Goal: Information Seeking & Learning: Learn about a topic

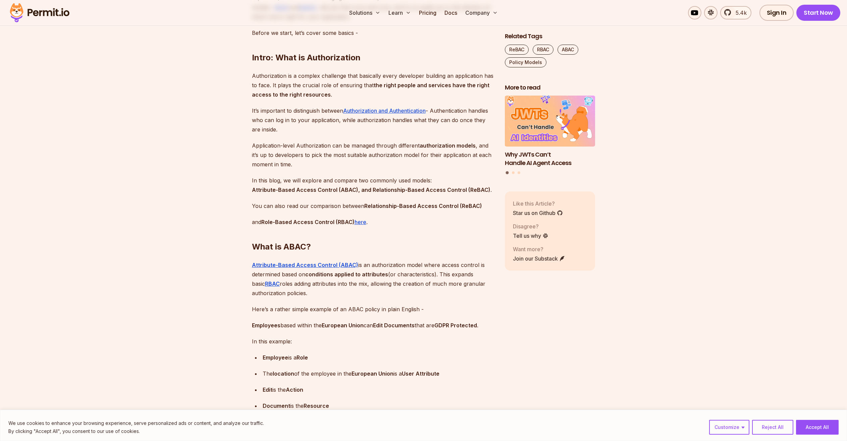
scroll to position [533, 0]
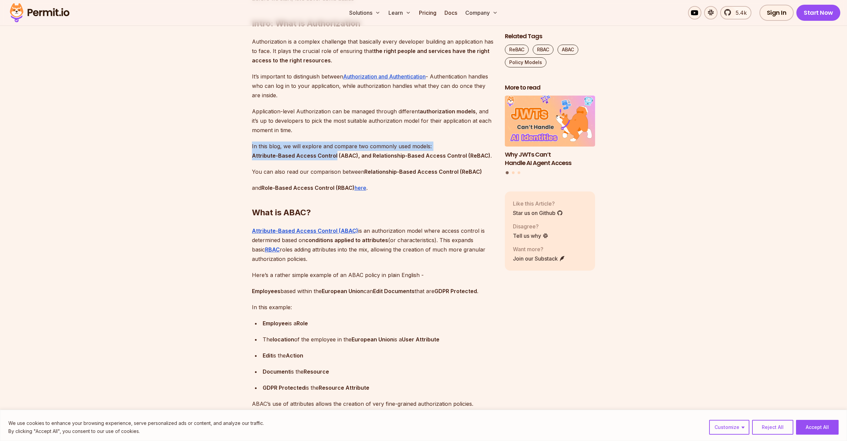
drag, startPoint x: 301, startPoint y: 157, endPoint x: 367, endPoint y: 167, distance: 66.9
drag, startPoint x: 367, startPoint y: 167, endPoint x: 368, endPoint y: 174, distance: 7.1
click at [367, 159] on strong "Attribute-Based Access Control (ABAC), and Relationship-Based Access Control (R…" at bounding box center [371, 155] width 238 height 7
drag, startPoint x: 382, startPoint y: 245, endPoint x: 428, endPoint y: 245, distance: 46.3
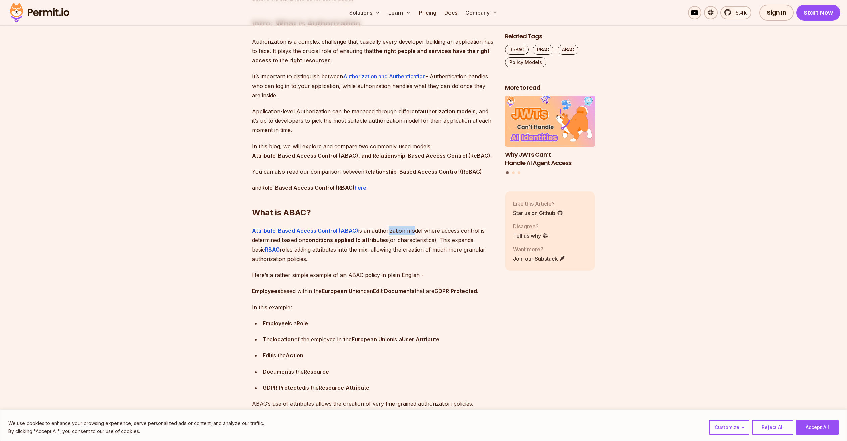
click at [420, 246] on p "Attribute-Based Access Control (ABAC) is an authorization model where access co…" at bounding box center [373, 245] width 242 height 38
click at [428, 245] on p "Attribute-Based Access Control (ABAC) is an authorization model where access co…" at bounding box center [373, 245] width 242 height 38
drag, startPoint x: 450, startPoint y: 248, endPoint x: 464, endPoint y: 248, distance: 13.1
click at [463, 248] on p "Attribute-Based Access Control (ABAC) is an authorization model where access co…" at bounding box center [373, 245] width 242 height 38
click at [464, 248] on p "Attribute-Based Access Control (ABAC) is an authorization model where access co…" at bounding box center [373, 245] width 242 height 38
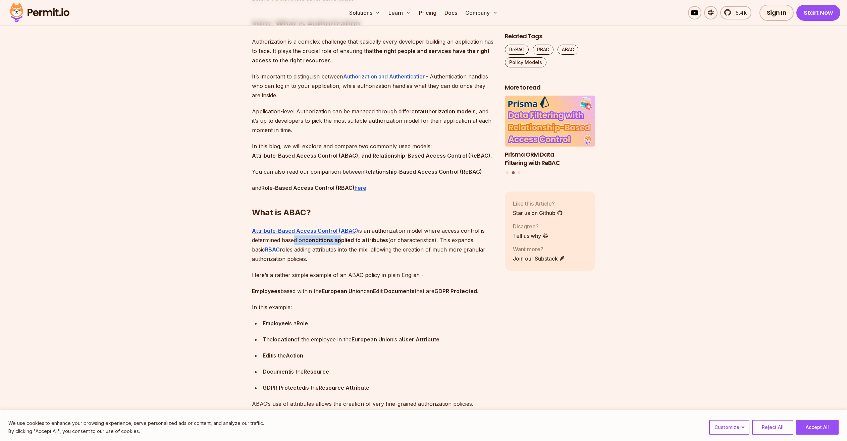
drag, startPoint x: 311, startPoint y: 256, endPoint x: 343, endPoint y: 258, distance: 32.9
click at [343, 258] on p "Attribute-Based Access Control (ABAC) is an authorization model where access co…" at bounding box center [373, 245] width 242 height 38
click at [343, 243] on strong "conditions applied to attributes" at bounding box center [346, 240] width 83 height 7
drag, startPoint x: 350, startPoint y: 258, endPoint x: 381, endPoint y: 257, distance: 30.2
click at [381, 243] on strong "conditions applied to attributes" at bounding box center [346, 240] width 83 height 7
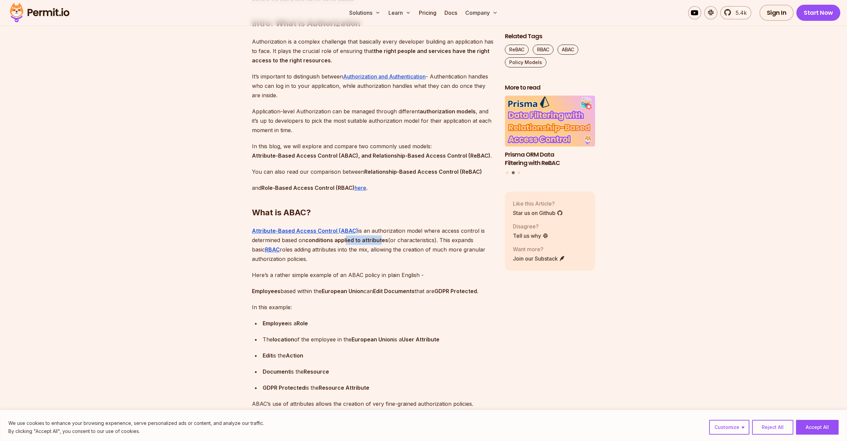
click at [381, 243] on strong "conditions applied to attributes" at bounding box center [346, 240] width 83 height 7
drag, startPoint x: 293, startPoint y: 266, endPoint x: 387, endPoint y: 263, distance: 94.0
click at [377, 264] on p "Attribute-Based Access Control (ABAC) is an authorization model where access co…" at bounding box center [373, 245] width 242 height 38
click at [387, 262] on p "Attribute-Based Access Control (ABAC) is an authorization model where access co…" at bounding box center [373, 245] width 242 height 38
drag, startPoint x: 399, startPoint y: 269, endPoint x: 441, endPoint y: 267, distance: 42.7
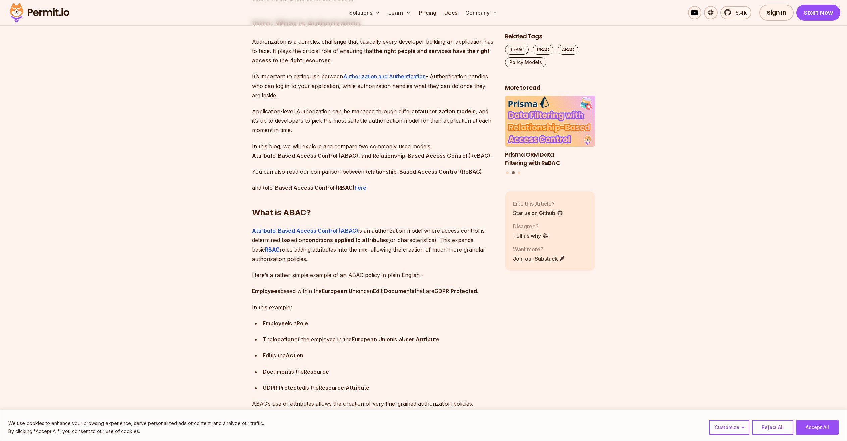
click at [441, 264] on p "Attribute-Based Access Control (ABAC) is an authorization model where access co…" at bounding box center [373, 245] width 242 height 38
click at [442, 264] on p "Attribute-Based Access Control (ABAC) is an authorization model where access co…" at bounding box center [373, 245] width 242 height 38
drag, startPoint x: 294, startPoint y: 288, endPoint x: 321, endPoint y: 286, distance: 27.3
click at [319, 280] on p "Here’s a rather simple example of an ABAC policy in plain English -" at bounding box center [373, 274] width 242 height 9
click at [321, 280] on p "Here’s a rather simple example of an ABAC policy in plain English -" at bounding box center [373, 274] width 242 height 9
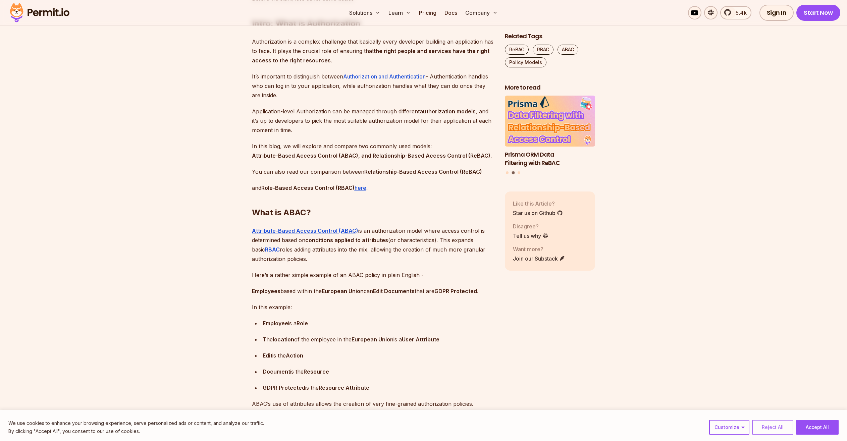
click at [777, 427] on button "Reject All" at bounding box center [772, 427] width 41 height 15
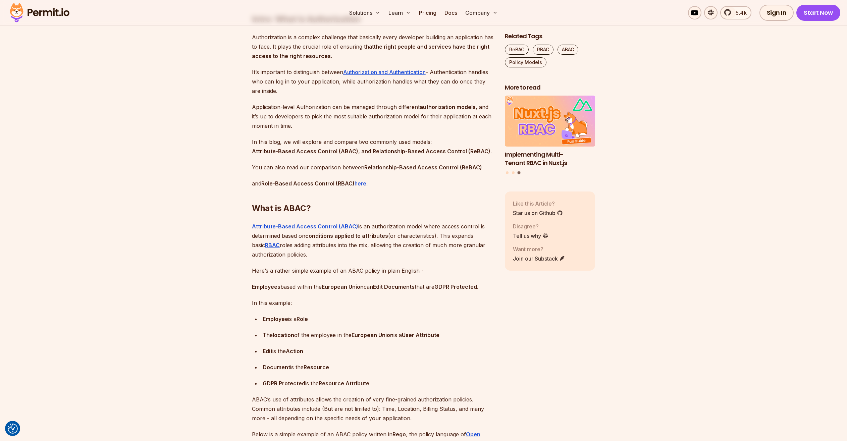
scroll to position [541, 0]
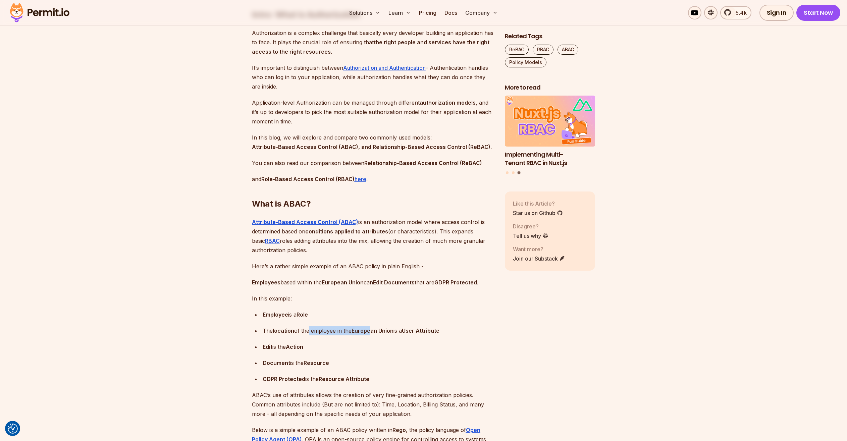
drag, startPoint x: 311, startPoint y: 344, endPoint x: 371, endPoint y: 342, distance: 59.7
click at [371, 335] on p "The location of the employee in the [GEOGRAPHIC_DATA] is a User Attribute" at bounding box center [378, 330] width 231 height 9
click at [371, 334] on strong "European Union" at bounding box center [372, 330] width 42 height 7
drag, startPoint x: 425, startPoint y: 344, endPoint x: 430, endPoint y: 344, distance: 5.4
click at [430, 335] on p "The location of the employee in the [GEOGRAPHIC_DATA] is a User Attribute" at bounding box center [378, 330] width 231 height 9
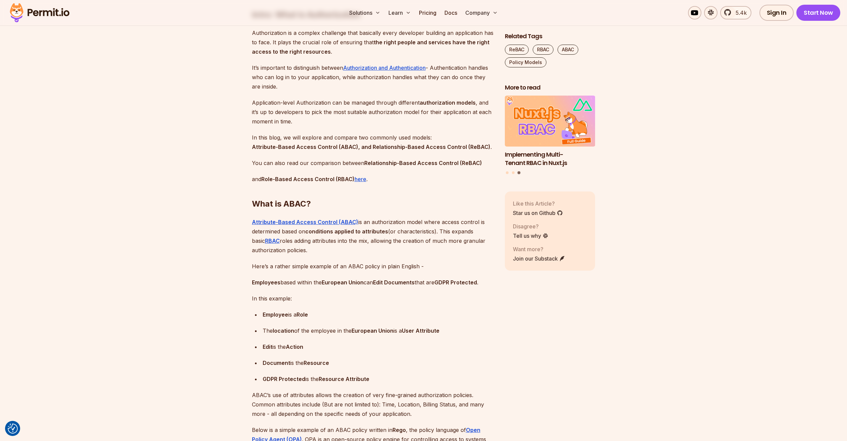
click at [443, 335] on p "The location of the employee in the [GEOGRAPHIC_DATA] is a User Attribute" at bounding box center [378, 330] width 231 height 9
drag, startPoint x: 347, startPoint y: 344, endPoint x: 437, endPoint y: 345, distance: 90.2
click at [437, 335] on p "The location of the employee in the [GEOGRAPHIC_DATA] is a User Attribute" at bounding box center [378, 330] width 231 height 9
click at [438, 334] on strong "User Attribute" at bounding box center [421, 330] width 38 height 7
drag, startPoint x: 262, startPoint y: 363, endPoint x: 291, endPoint y: 362, distance: 29.2
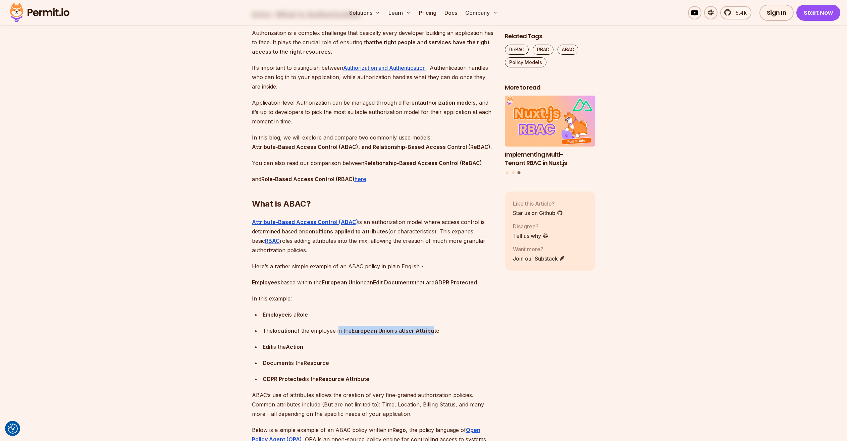
click at [291, 362] on ul "Employee is a Role The location of the employee in the [GEOGRAPHIC_DATA] is a U…" at bounding box center [373, 347] width 242 height 74
drag, startPoint x: 291, startPoint y: 362, endPoint x: 298, endPoint y: 366, distance: 7.8
click at [291, 350] on strong "Action" at bounding box center [294, 346] width 17 height 7
drag, startPoint x: 269, startPoint y: 378, endPoint x: 313, endPoint y: 377, distance: 44.6
click at [313, 368] on p "Document is the Resource" at bounding box center [378, 362] width 231 height 9
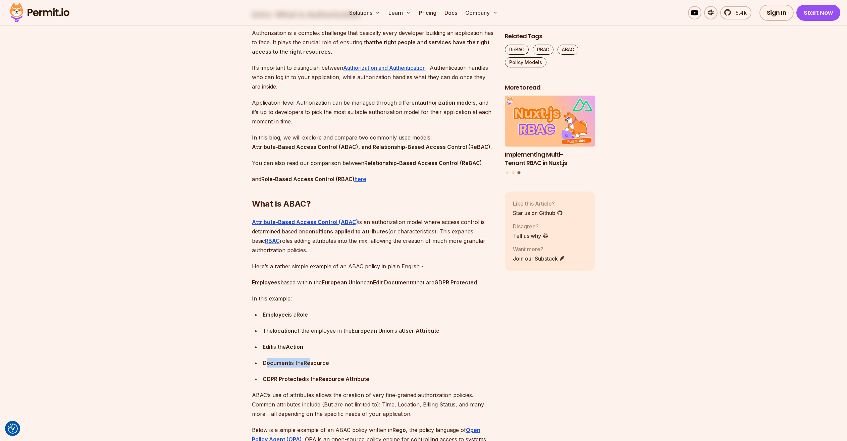
click at [313, 366] on strong "Resource" at bounding box center [316, 363] width 25 height 7
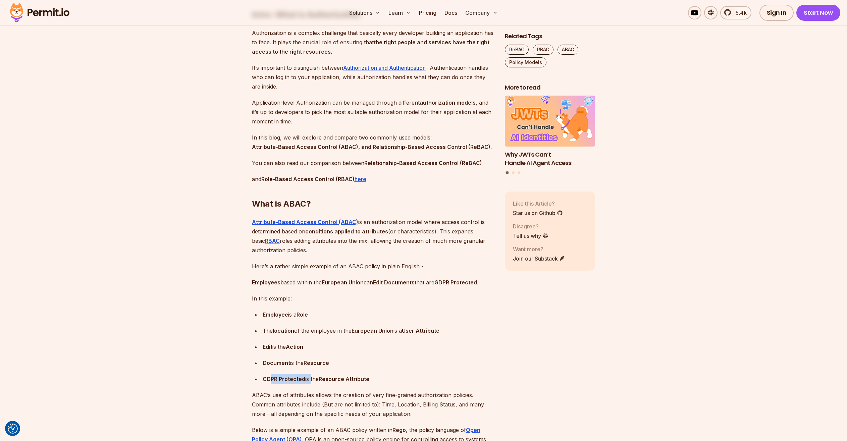
drag, startPoint x: 270, startPoint y: 396, endPoint x: 309, endPoint y: 395, distance: 39.3
click at [309, 384] on p "GDPR Protected is the Resource Attribute" at bounding box center [378, 378] width 231 height 9
drag, startPoint x: 309, startPoint y: 395, endPoint x: 327, endPoint y: 407, distance: 21.8
click at [309, 384] on p "GDPR Protected is the Resource Attribute" at bounding box center [378, 378] width 231 height 9
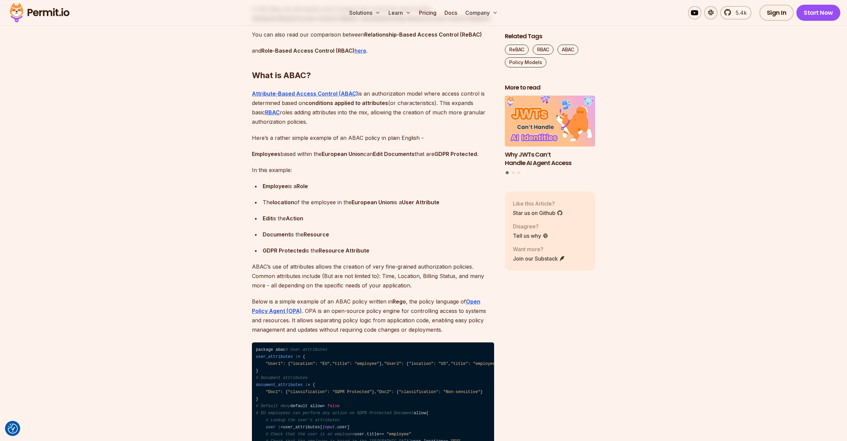
scroll to position [693, 0]
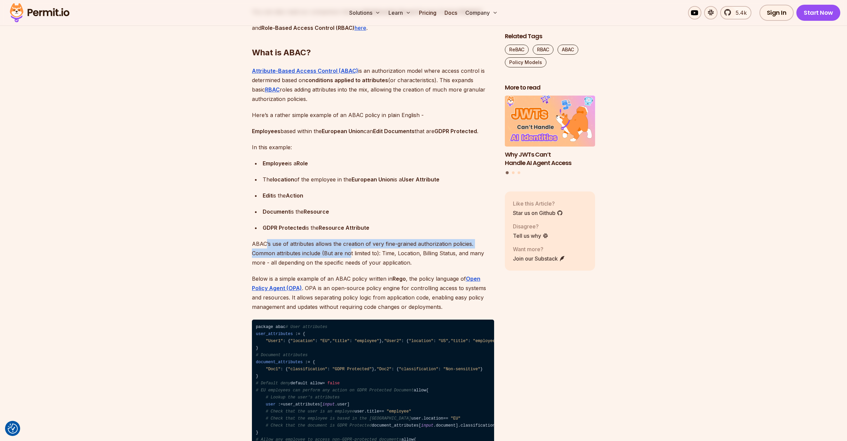
drag, startPoint x: 285, startPoint y: 261, endPoint x: 349, endPoint y: 267, distance: 63.6
click at [349, 267] on p "ABAC’s use of attributes allows the creation of very fine-grained authorization…" at bounding box center [373, 253] width 242 height 28
drag, startPoint x: 356, startPoint y: 262, endPoint x: 408, endPoint y: 261, distance: 52.0
click at [406, 261] on p "ABAC’s use of attributes allows the creation of very fine-grained authorization…" at bounding box center [373, 253] width 242 height 28
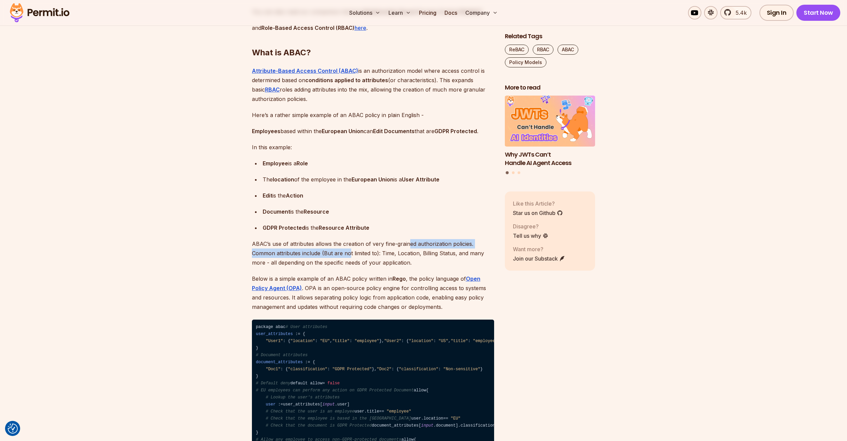
click at [410, 261] on p "ABAC’s use of attributes allows the creation of very fine-grained authorization…" at bounding box center [373, 253] width 242 height 28
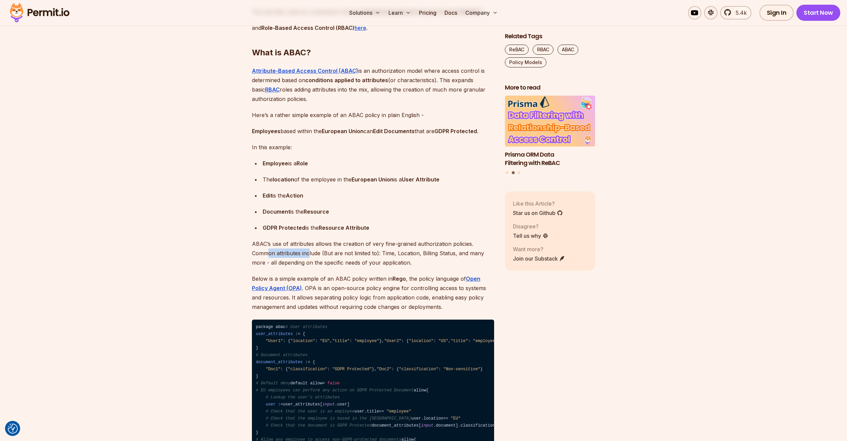
drag, startPoint x: 287, startPoint y: 267, endPoint x: 309, endPoint y: 265, distance: 21.5
click at [309, 265] on p "ABAC’s use of attributes allows the creation of very fine-grained authorization…" at bounding box center [373, 253] width 242 height 28
drag, startPoint x: 317, startPoint y: 266, endPoint x: 341, endPoint y: 266, distance: 23.8
click at [341, 266] on p "ABAC’s use of attributes allows the creation of very fine-grained authorization…" at bounding box center [373, 253] width 242 height 28
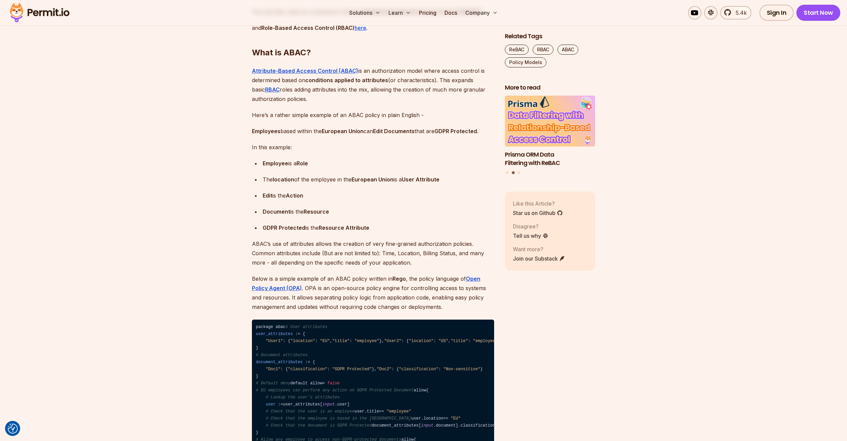
click at [352, 265] on p "ABAC’s use of attributes allows the creation of very fine-grained authorization…" at bounding box center [373, 253] width 242 height 28
drag, startPoint x: 439, startPoint y: 267, endPoint x: 454, endPoint y: 266, distance: 15.8
click at [447, 266] on p "ABAC’s use of attributes allows the creation of very fine-grained authorization…" at bounding box center [373, 253] width 242 height 28
click at [454, 266] on p "ABAC’s use of attributes allows the creation of very fine-grained authorization…" at bounding box center [373, 253] width 242 height 28
drag, startPoint x: 302, startPoint y: 275, endPoint x: 330, endPoint y: 273, distance: 28.3
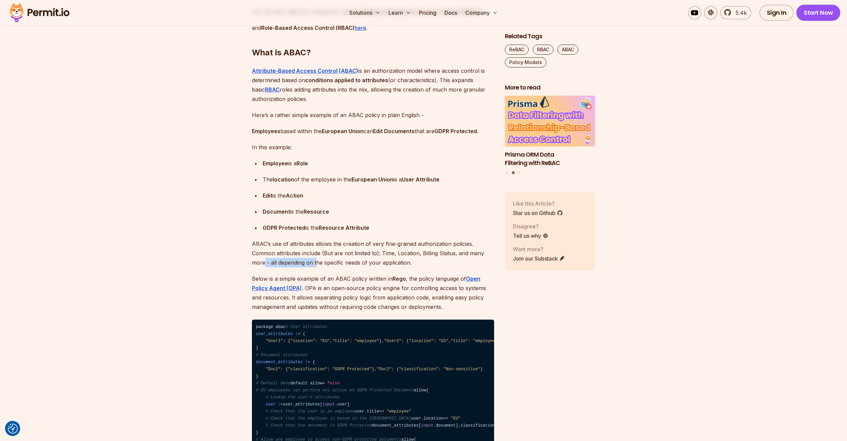
click at [318, 267] on p "ABAC’s use of attributes allows the creation of very fine-grained authorization…" at bounding box center [373, 253] width 242 height 28
click at [330, 267] on p "ABAC’s use of attributes allows the creation of very fine-grained authorization…" at bounding box center [373, 253] width 242 height 28
drag, startPoint x: 298, startPoint y: 294, endPoint x: 383, endPoint y: 293, distance: 84.9
click at [356, 293] on p "Below is a simple example of an ABAC policy written in [PERSON_NAME] , the poli…" at bounding box center [373, 293] width 242 height 38
click at [386, 292] on p "Below is a simple example of an ABAC policy written in [PERSON_NAME] , the poli…" at bounding box center [373, 293] width 242 height 38
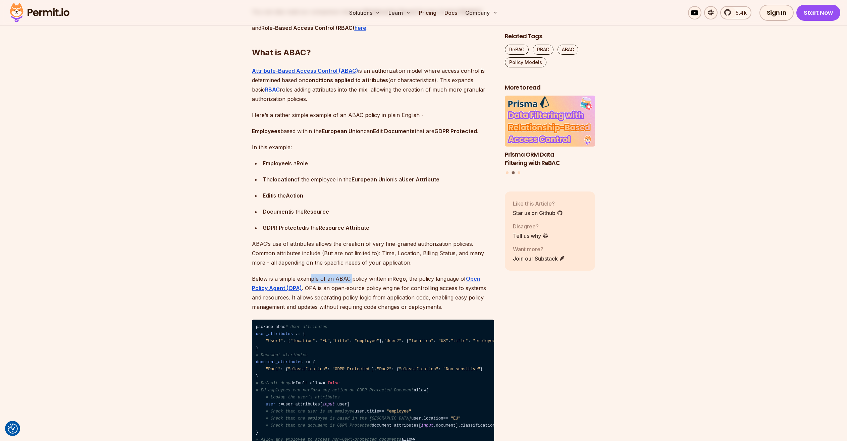
drag, startPoint x: 315, startPoint y: 296, endPoint x: 381, endPoint y: 293, distance: 66.5
click at [370, 293] on p "Below is a simple example of an ABAC policy written in [PERSON_NAME] , the poli…" at bounding box center [373, 293] width 242 height 38
click at [383, 293] on p "Below is a simple example of an ABAC policy written in [PERSON_NAME] , the poli…" at bounding box center [373, 293] width 242 height 38
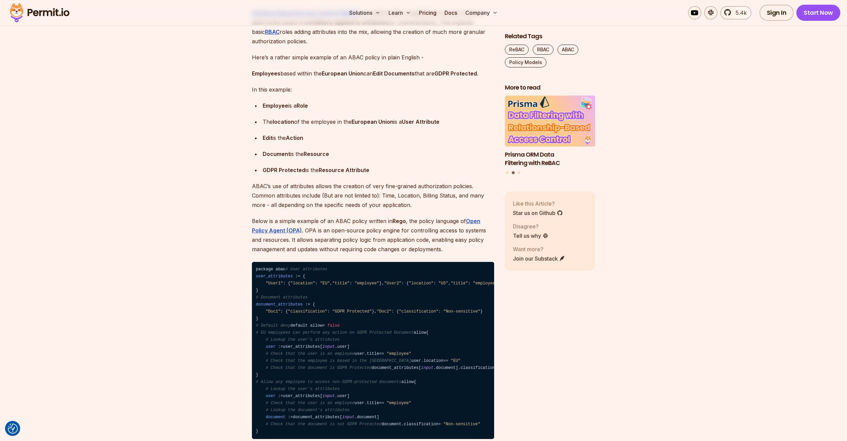
scroll to position [784, 0]
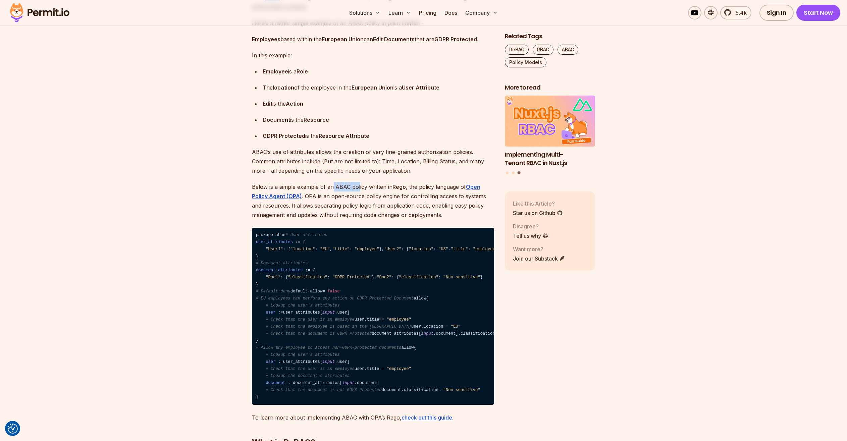
drag, startPoint x: 333, startPoint y: 201, endPoint x: 363, endPoint y: 200, distance: 29.5
click at [361, 201] on p "Below is a simple example of an ABAC policy written in [PERSON_NAME] , the poli…" at bounding box center [373, 201] width 242 height 38
click at [363, 200] on p "Below is a simple example of an ABAC policy written in [PERSON_NAME] , the poli…" at bounding box center [373, 201] width 242 height 38
drag, startPoint x: 370, startPoint y: 201, endPoint x: 406, endPoint y: 201, distance: 36.2
click at [406, 201] on p "Below is a simple example of an ABAC policy written in [PERSON_NAME] , the poli…" at bounding box center [373, 201] width 242 height 38
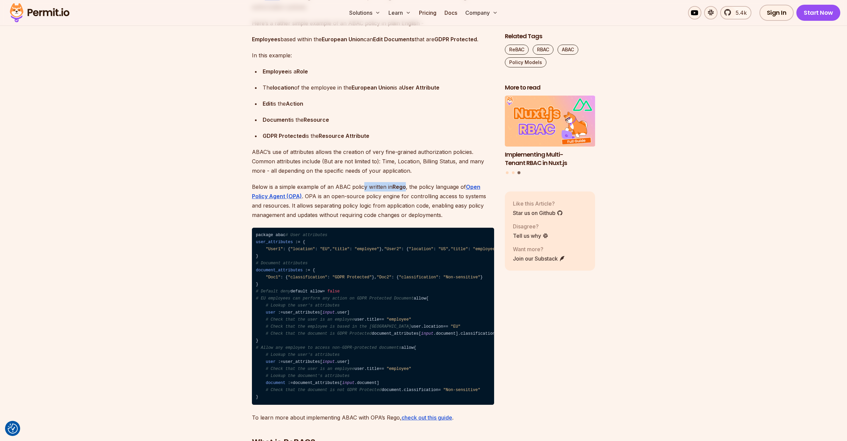
click at [406, 201] on p "Below is a simple example of an ABAC policy written in [PERSON_NAME] , the poli…" at bounding box center [373, 201] width 242 height 38
drag, startPoint x: 413, startPoint y: 205, endPoint x: 438, endPoint y: 204, distance: 25.5
click at [438, 204] on p "Below is a simple example of an ABAC policy written in [PERSON_NAME] , the poli…" at bounding box center [373, 201] width 242 height 38
click at [352, 211] on p "Below is a simple example of an ABAC policy written in [PERSON_NAME] , the poli…" at bounding box center [373, 201] width 242 height 38
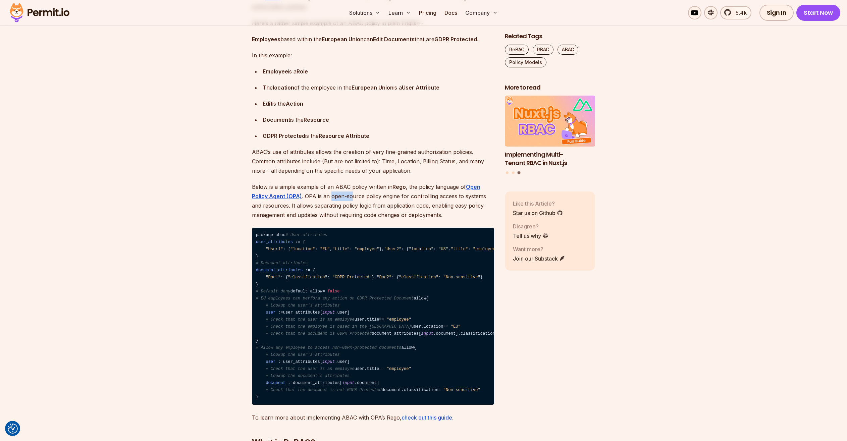
click at [352, 211] on p "Below is a simple example of an ABAC policy written in [PERSON_NAME] , the poli…" at bounding box center [373, 201] width 242 height 38
drag, startPoint x: 395, startPoint y: 211, endPoint x: 444, endPoint y: 209, distance: 48.7
click at [432, 210] on p "Below is a simple example of an ABAC policy written in [PERSON_NAME] , the poli…" at bounding box center [373, 201] width 242 height 38
click at [444, 209] on p "Below is a simple example of an ABAC policy written in [PERSON_NAME] , the poli…" at bounding box center [373, 201] width 242 height 38
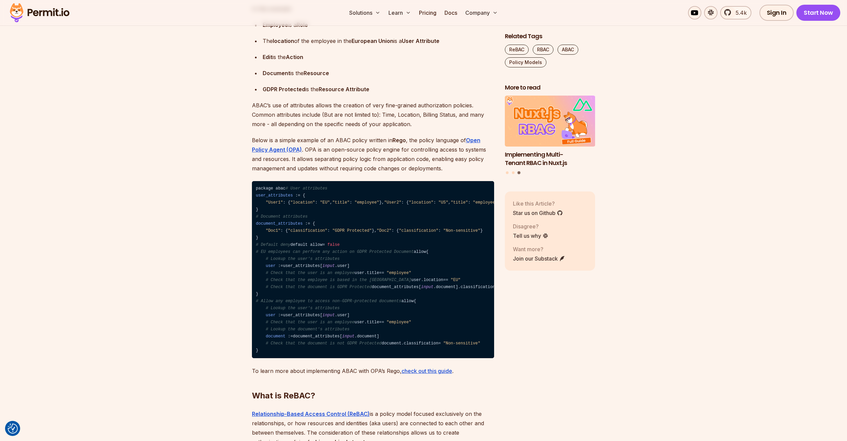
scroll to position [900, 0]
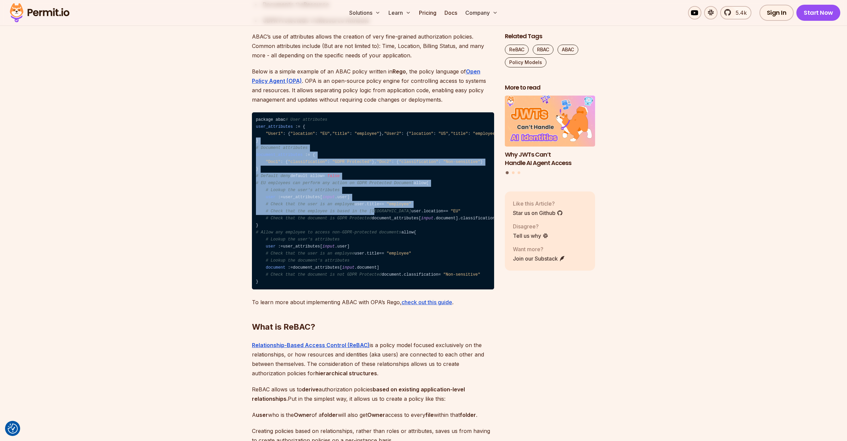
drag, startPoint x: 273, startPoint y: 178, endPoint x: 397, endPoint y: 279, distance: 160.7
click at [397, 279] on code "package abac # User attributes user_attributes : = { "User1" : { "location" : "…" at bounding box center [373, 200] width 242 height 177
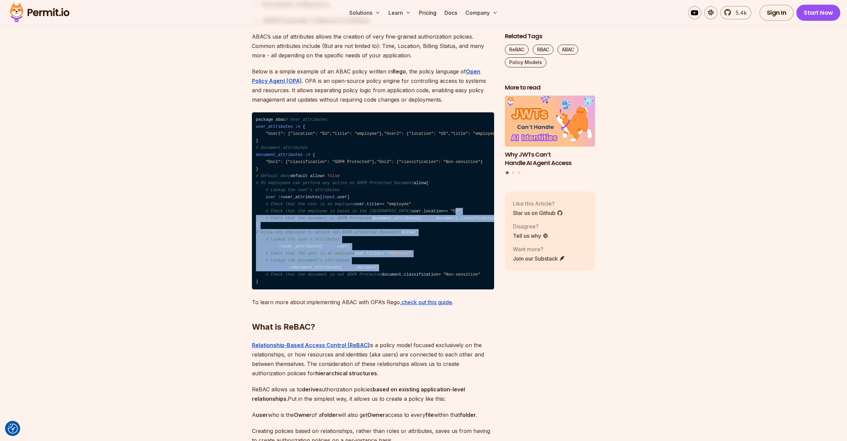
drag
click at [314, 290] on code "package abac # User attributes user_attributes : = { "User1" : { "location" : "…" at bounding box center [373, 200] width 242 height 177
click at [451, 214] on span ""EU"" at bounding box center [456, 211] width 10 height 5
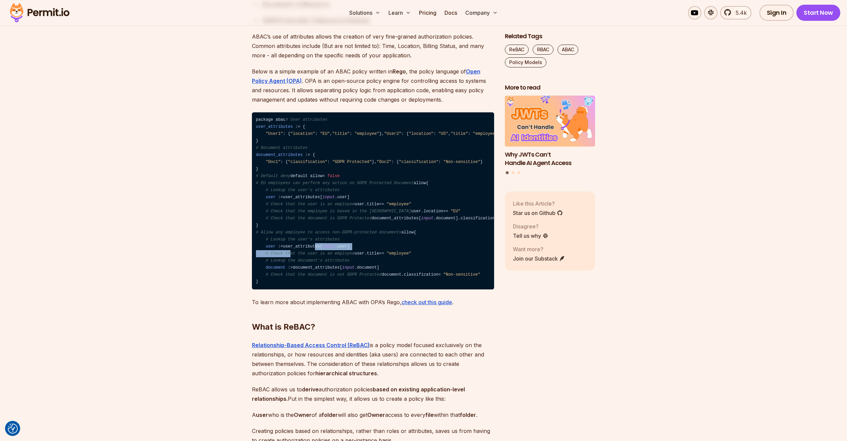
click at [317, 290] on code "package abac # User attributes user_attributes : = { "User1" : { "location" : "…" at bounding box center [373, 200] width 242 height 177
click at [319, 290] on code "package abac # User attributes user_attributes : = { "User1" : { "location" : "…" at bounding box center [373, 200] width 242 height 177
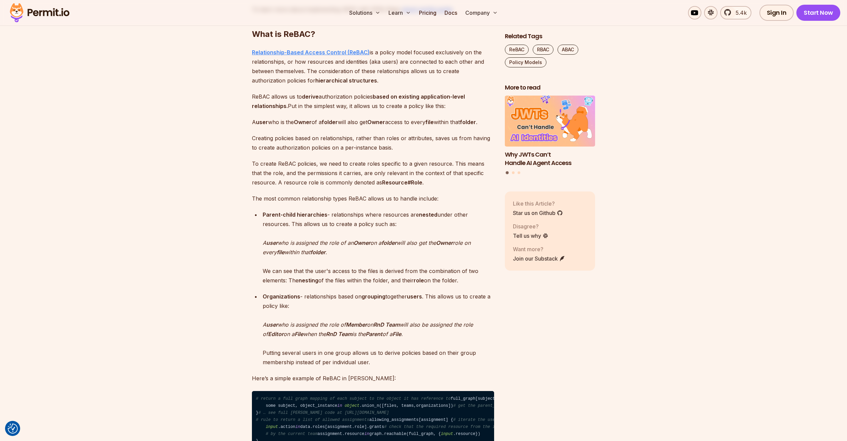
scroll to position [1227, 0]
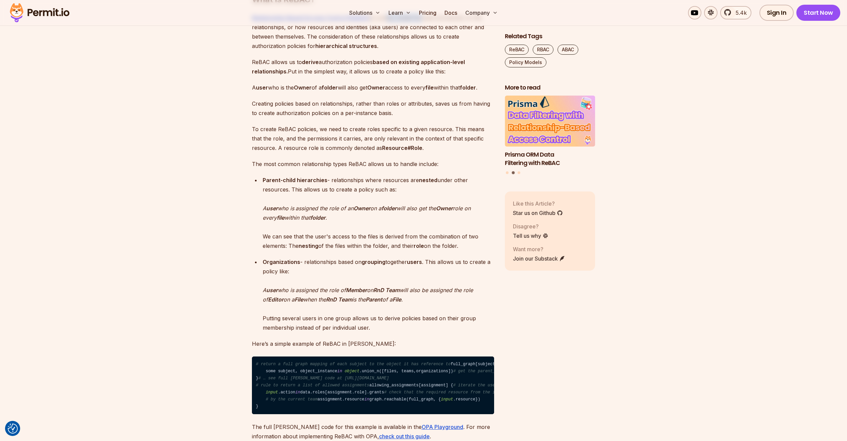
click at [421, 51] on p "Relationship-Based Access Control (ReBAC) is a policy model focused exclusively…" at bounding box center [373, 32] width 242 height 38
click at [424, 51] on p "Relationship-Based Access Control (ReBAC) is a policy model focused exclusively…" at bounding box center [373, 32] width 242 height 38
click at [438, 51] on p "Relationship-Based Access Control (ReBAC) is a policy model focused exclusively…" at bounding box center [373, 32] width 242 height 38
click at [444, 51] on p "Relationship-Based Access Control (ReBAC) is a policy model focused exclusively…" at bounding box center [373, 32] width 242 height 38
click at [357, 51] on p "Relationship-Based Access Control (ReBAC) is a policy model focused exclusively…" at bounding box center [373, 32] width 242 height 38
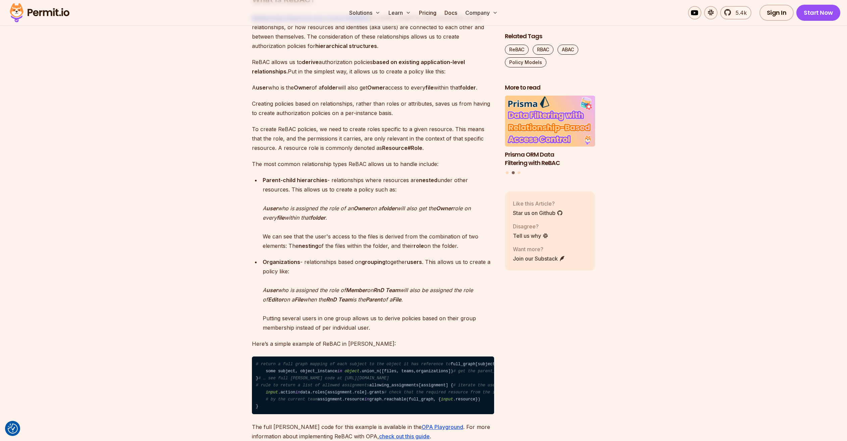
click at [367, 51] on p "Relationship-Based Access Control (ReBAC) is a policy model focused exclusively…" at bounding box center [373, 32] width 242 height 38
click at [319, 76] on p "ReBAC allows us to derive authorization policies based on existing application-…" at bounding box center [373, 66] width 242 height 19
click at [324, 76] on p "ReBAC allows us to derive authorization policies based on existing application-…" at bounding box center [373, 66] width 242 height 19
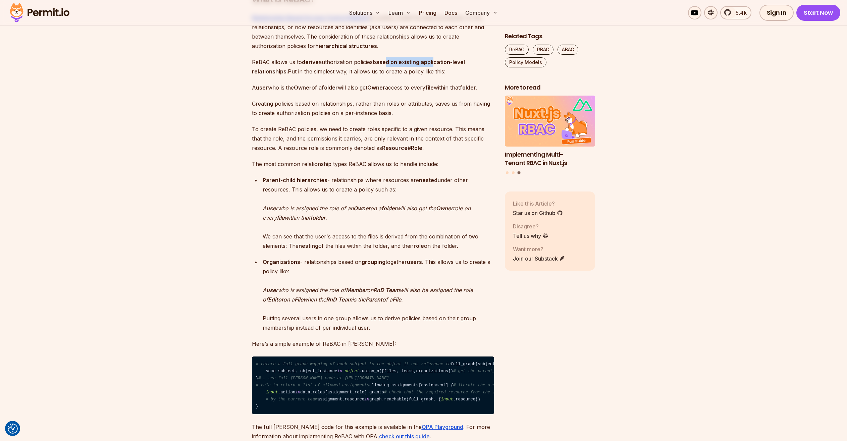
click at [434, 76] on p "ReBAC allows us to derive authorization policies based on existing application-…" at bounding box center [373, 66] width 242 height 19
click at [436, 76] on p "ReBAC allows us to derive authorization policies based on existing application-…" at bounding box center [373, 66] width 242 height 19
click at [353, 76] on p "ReBAC allows us to derive authorization policies based on existing application-…" at bounding box center [373, 66] width 242 height 19
click at [359, 76] on p "ReBAC allows us to derive authorization policies based on existing application-…" at bounding box center [373, 66] width 242 height 19
click at [300, 92] on p "A user who is the Owner of a folder will also get Owner access to every file wi…" at bounding box center [373, 87] width 242 height 9
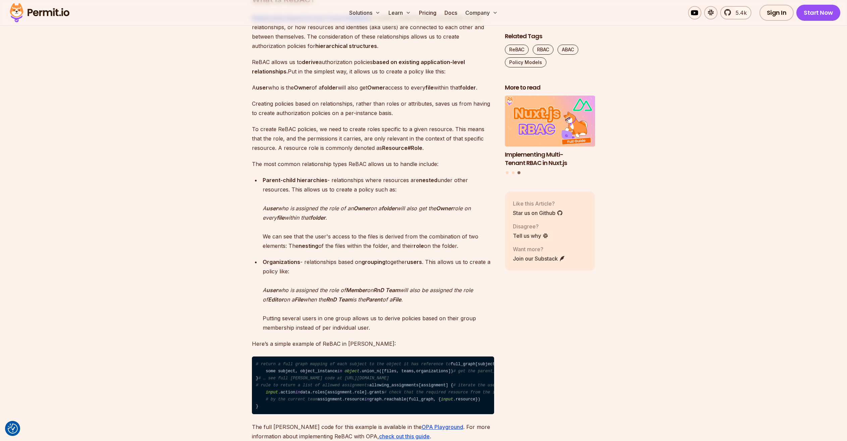
click at [301, 91] on strong "Owner" at bounding box center [303, 87] width 18 height 7
click at [363, 92] on p "A user who is the Owner of a folder will also get Owner access to every file wi…" at bounding box center [373, 87] width 242 height 9
click at [368, 92] on p "A user who is the Owner of a folder will also get Owner access to every file wi…" at bounding box center [373, 87] width 242 height 9
click at [438, 92] on p "A user who is the Owner of a folder will also get Owner access to every file wi…" at bounding box center [373, 87] width 242 height 9
click at [446, 92] on p "A user who is the Owner of a folder will also get Owner access to every file wi…" at bounding box center [373, 87] width 242 height 9
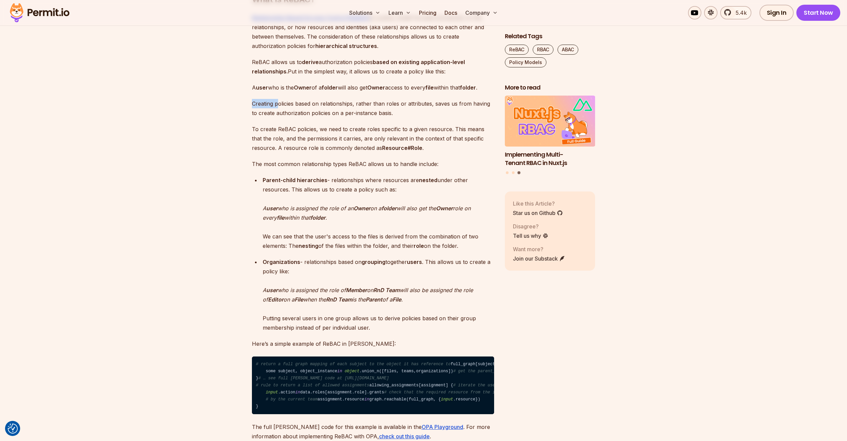
click at [422, 118] on p "Creating policies based on relationships, rather than roles or attributes, save…" at bounding box center [373, 108] width 242 height 19
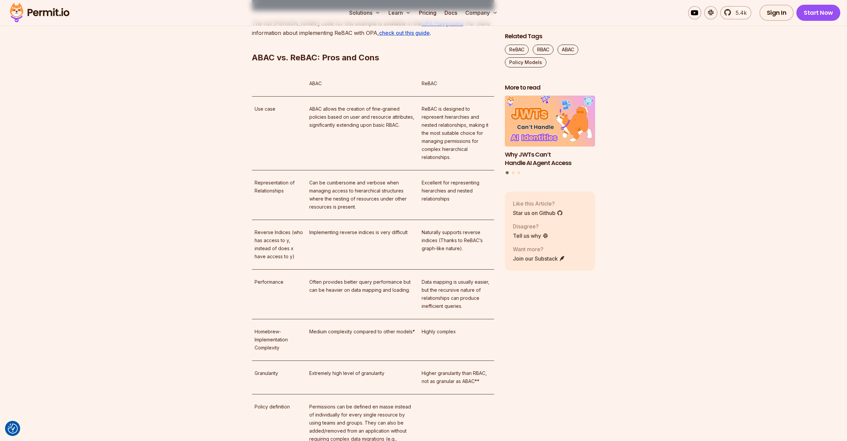
scroll to position [1699, 0]
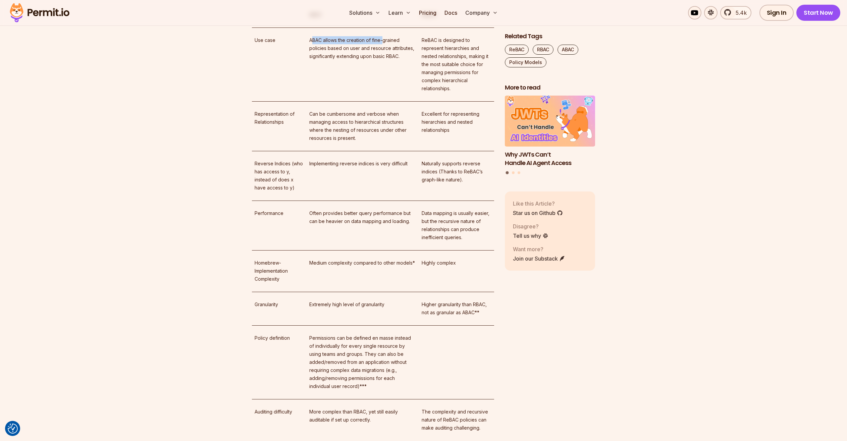
drag, startPoint x: 297, startPoint y: 218, endPoint x: 369, endPoint y: 216, distance: 72.2
click at [369, 60] on p "ABAC allows the creation of fine-grained policies based on user and resource at…" at bounding box center [362, 48] width 107 height 24
drag, startPoint x: 340, startPoint y: 223, endPoint x: 346, endPoint y: 223, distance: 5.7
click at [346, 60] on p "ABAC allows the creation of fine-grained policies based on user and resource at…" at bounding box center [362, 48] width 107 height 24
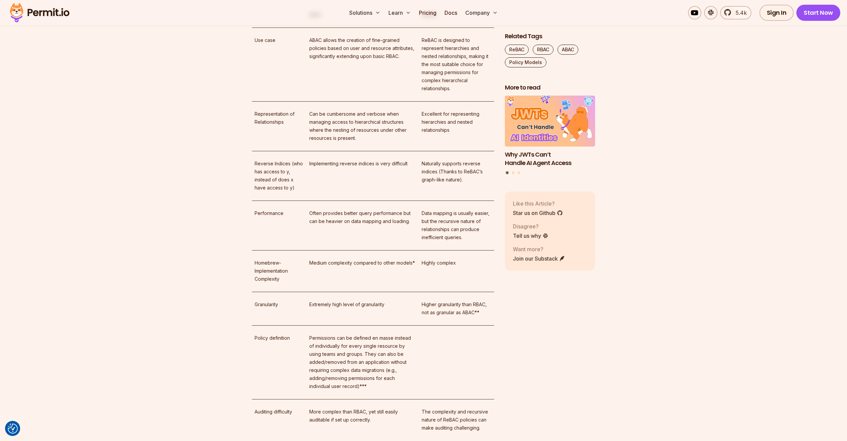
click at [356, 60] on p "ABAC allows the creation of fine-grained policies based on user and resource at…" at bounding box center [362, 48] width 107 height 24
